Goal: Check status: Check status

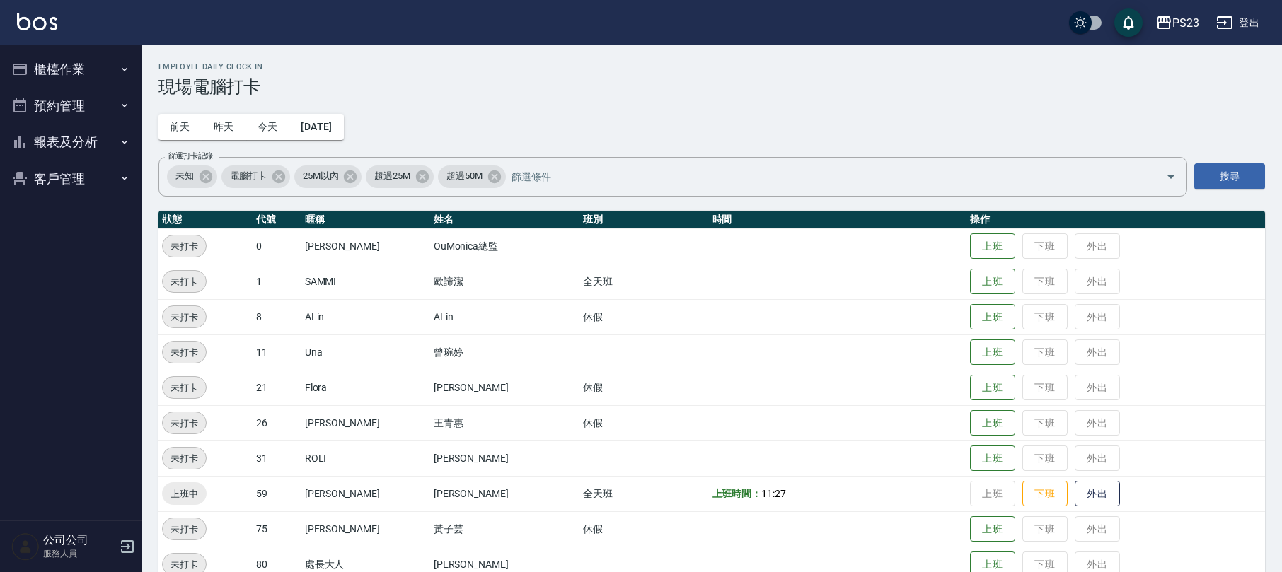
click at [129, 139] on icon "button" at bounding box center [124, 142] width 11 height 11
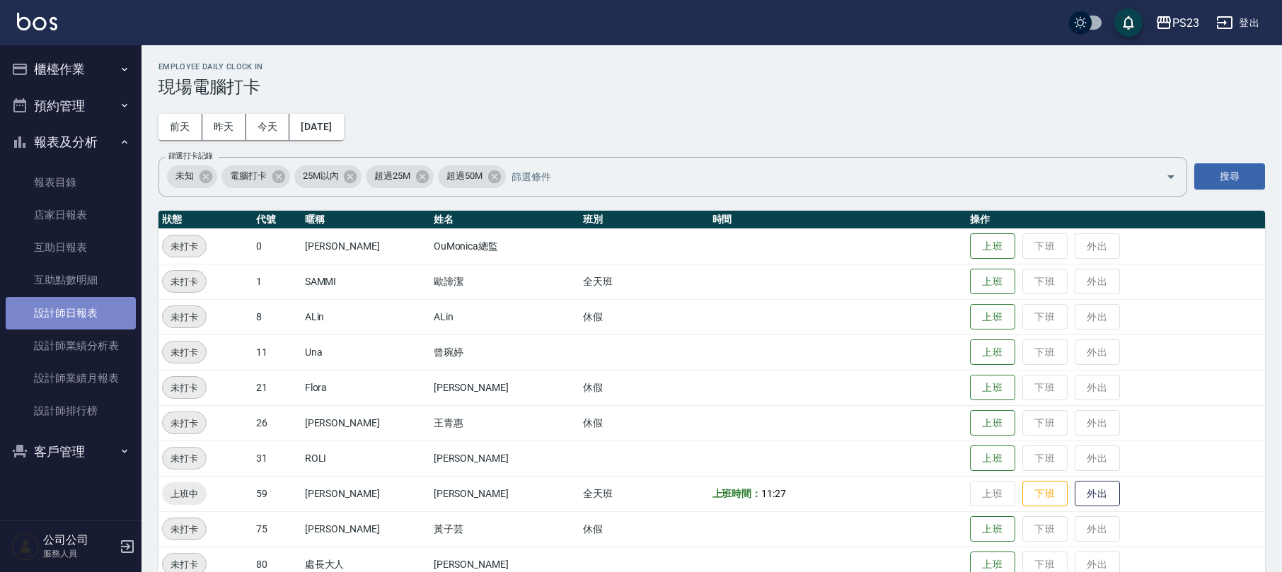
click at [91, 318] on link "設計師日報表" at bounding box center [71, 313] width 130 height 33
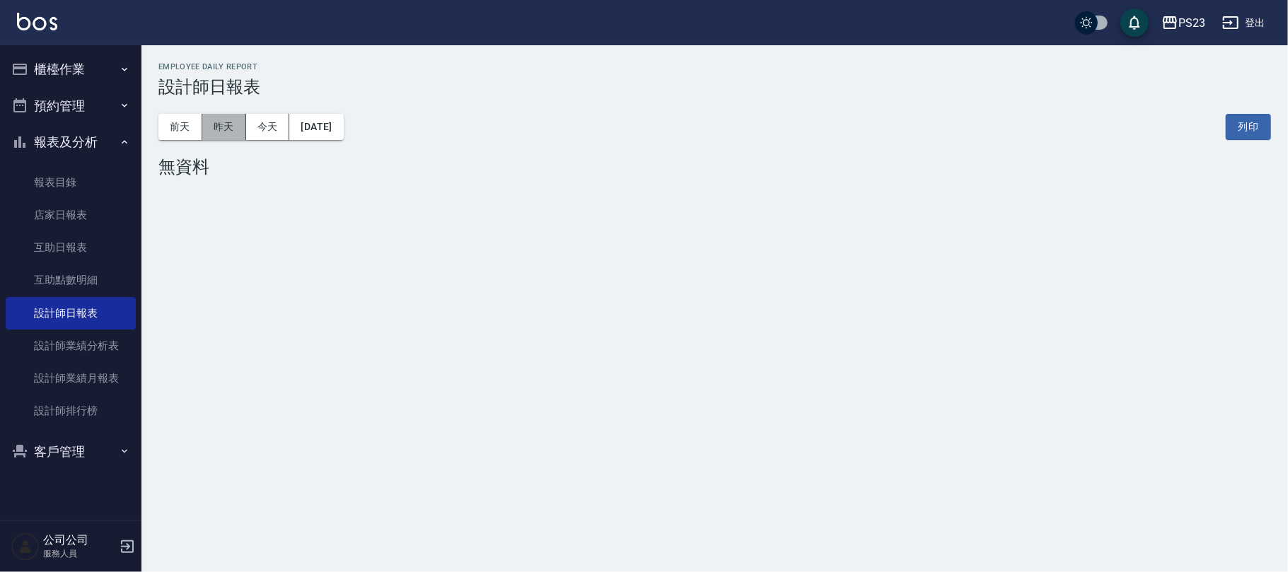
click at [231, 133] on button "昨天" at bounding box center [224, 127] width 44 height 26
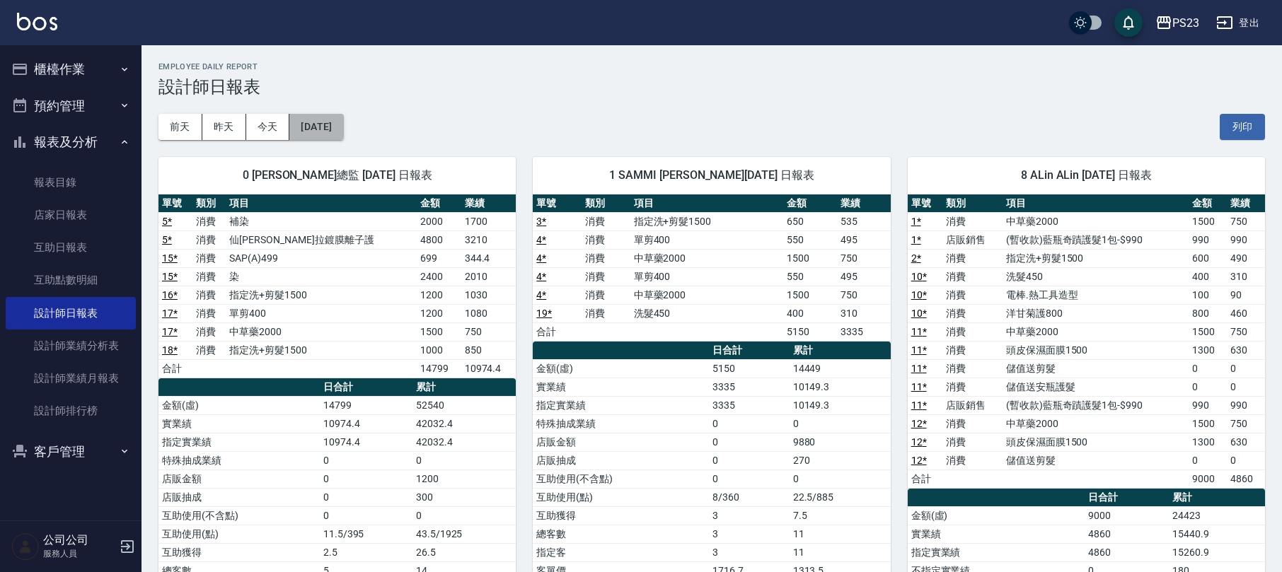
click at [332, 123] on button "[DATE]" at bounding box center [316, 127] width 54 height 26
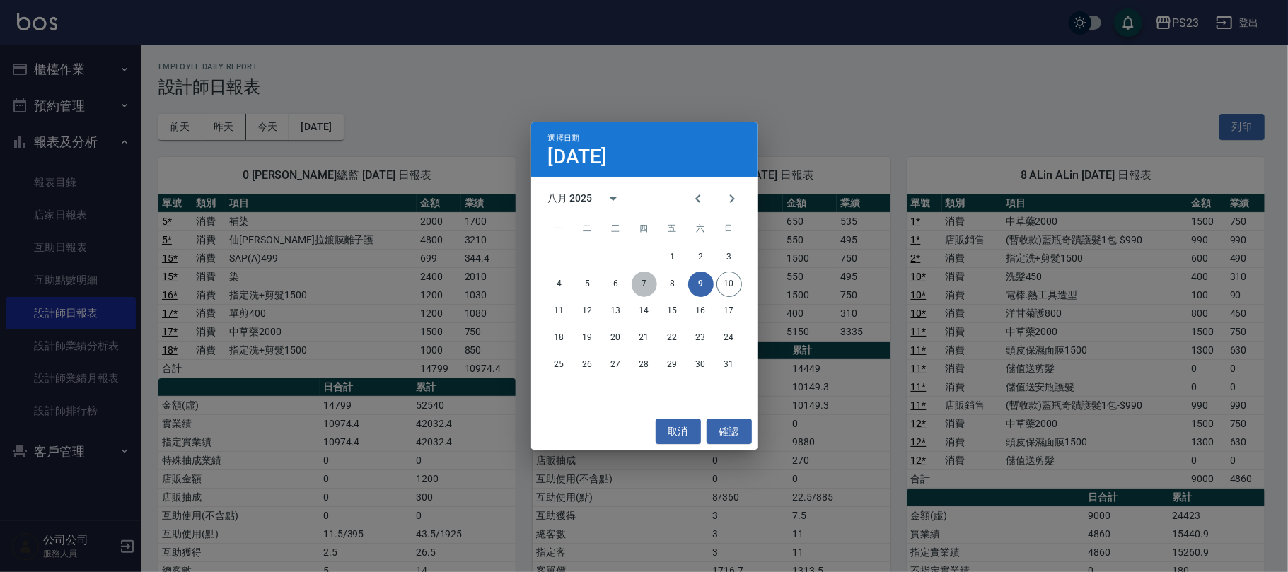
drag, startPoint x: 645, startPoint y: 286, endPoint x: 649, endPoint y: 272, distance: 14.6
click at [649, 272] on button "7" at bounding box center [644, 284] width 25 height 25
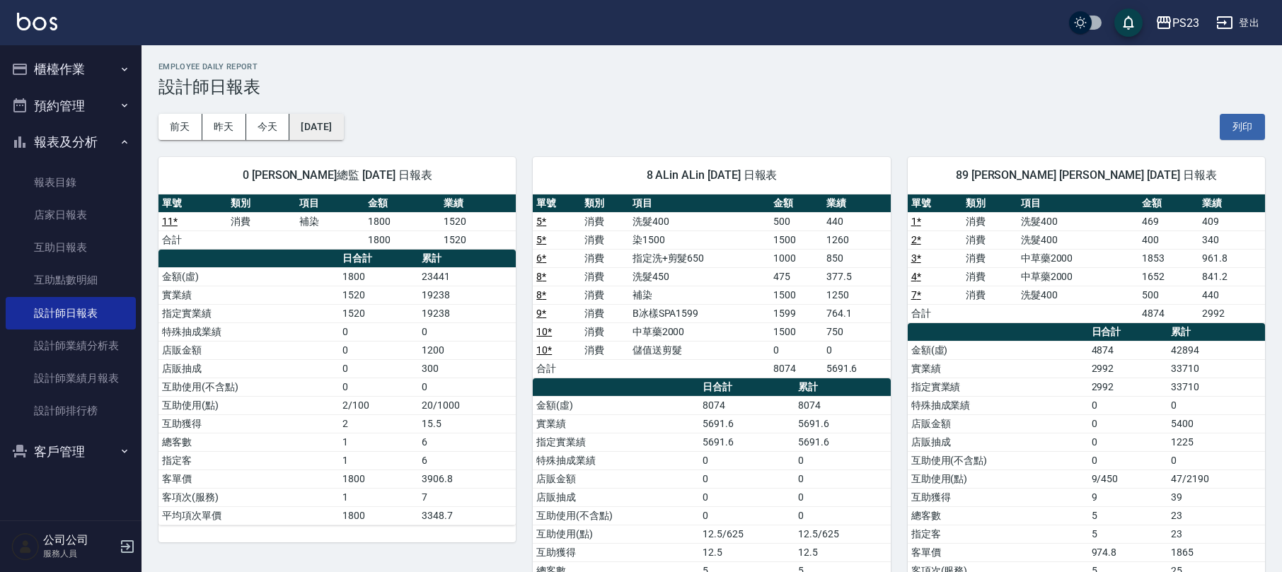
click at [320, 120] on button "[DATE]" at bounding box center [316, 127] width 54 height 26
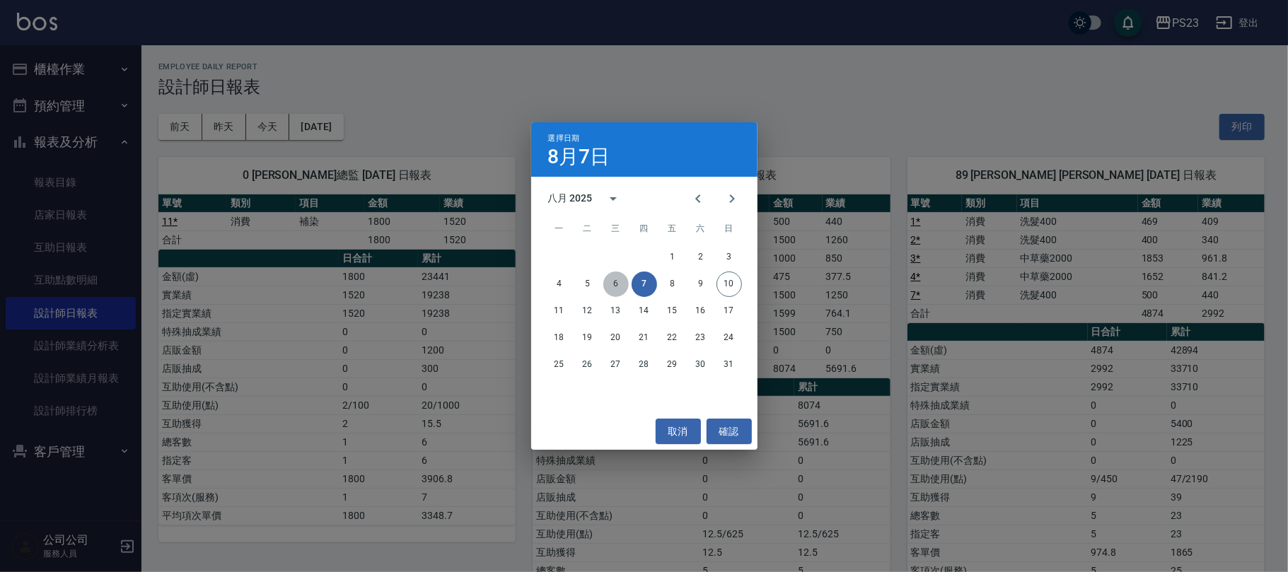
click at [620, 280] on button "6" at bounding box center [615, 284] width 25 height 25
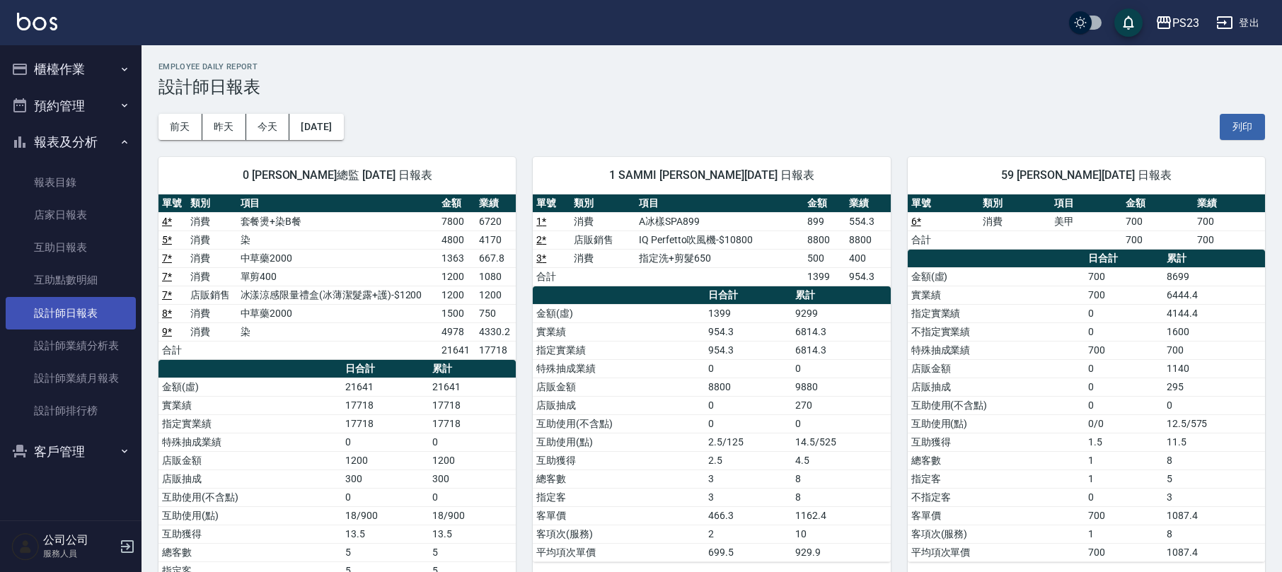
click at [93, 314] on link "設計師日報表" at bounding box center [71, 313] width 130 height 33
click at [216, 133] on button "昨天" at bounding box center [224, 127] width 44 height 26
